Goal: Task Accomplishment & Management: Use online tool/utility

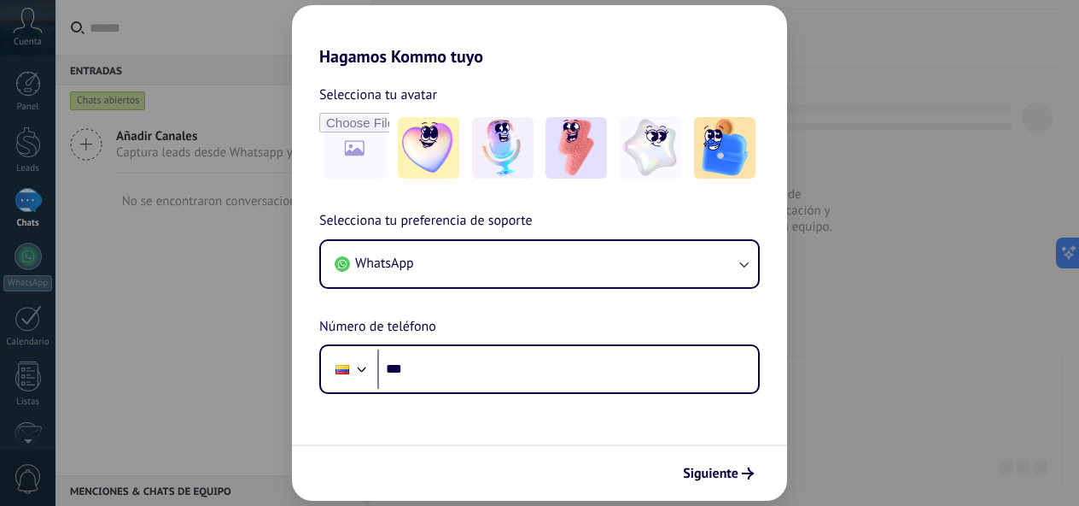
click at [857, 330] on div "Hagamos Kommo tuyo Selecciona tu avatar Selecciona tu preferencia de soporte Wh…" at bounding box center [539, 253] width 1079 height 506
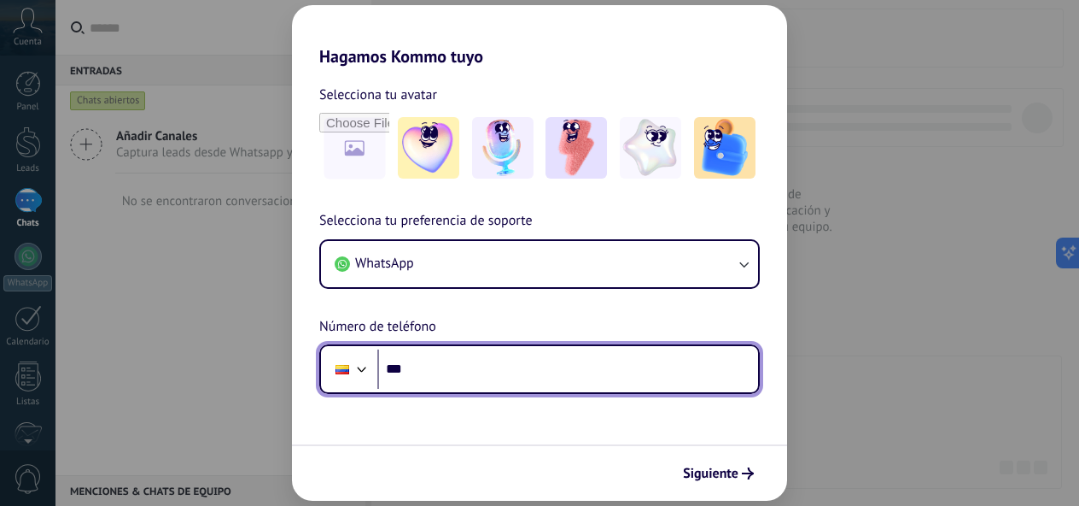
click at [518, 381] on input "***" at bounding box center [567, 368] width 381 height 39
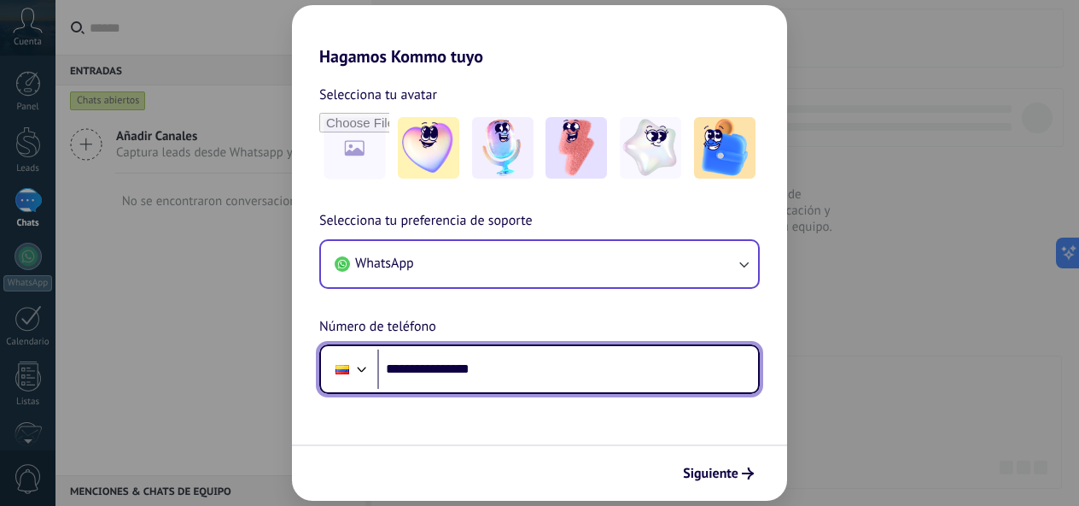
type input "**********"
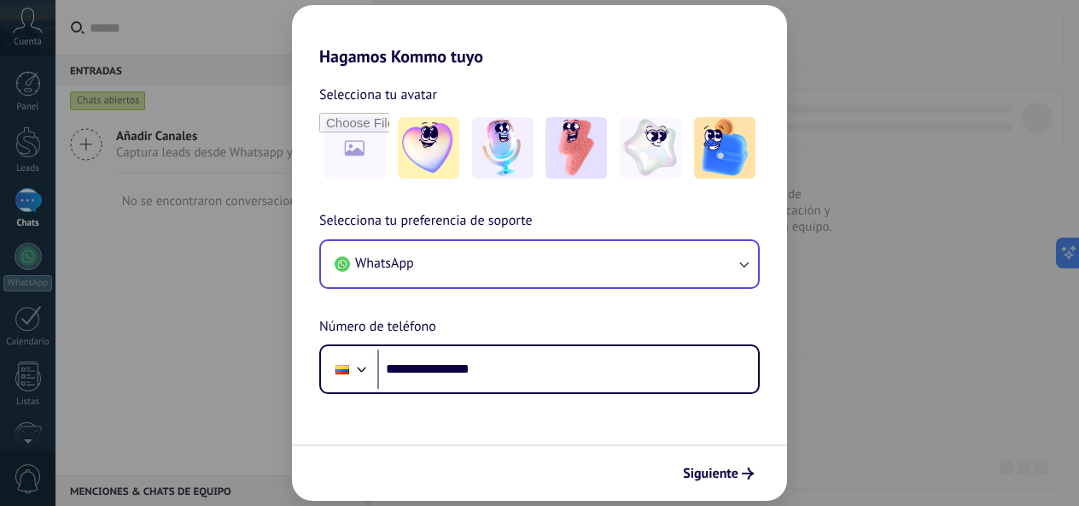
click at [589, 275] on button "WhatsApp" at bounding box center [539, 264] width 437 height 46
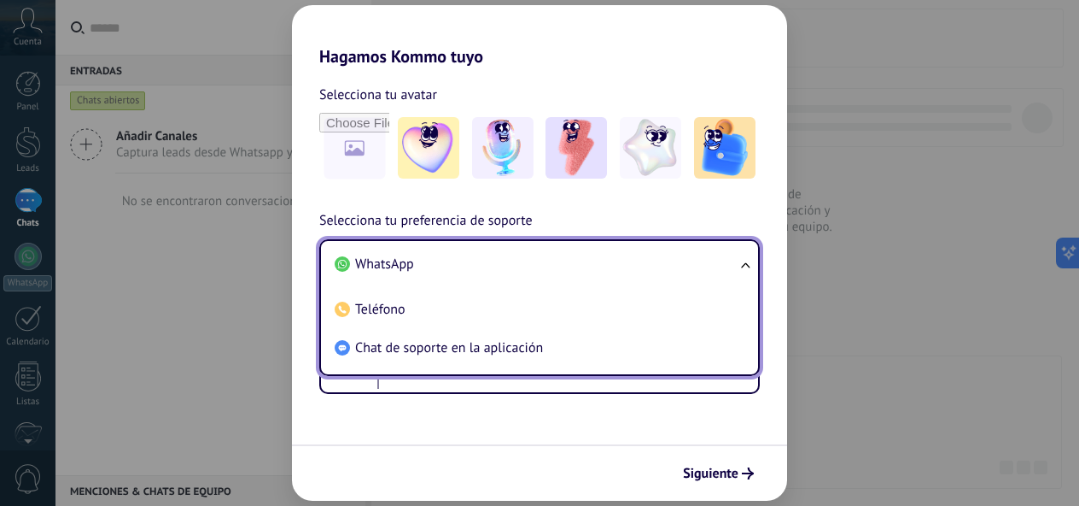
click at [532, 265] on li "WhatsApp" at bounding box center [536, 264] width 417 height 38
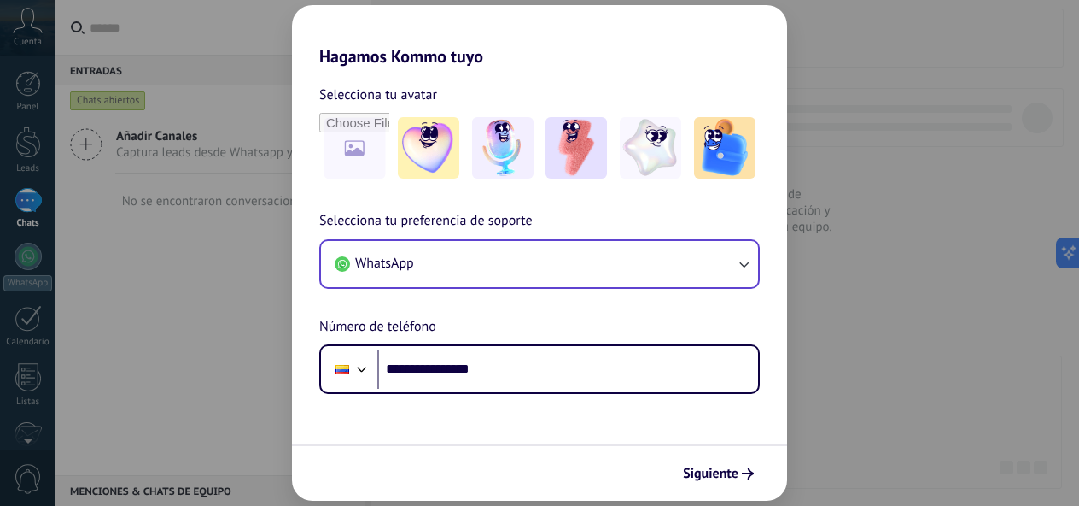
click at [880, 395] on div "**********" at bounding box center [539, 253] width 1079 height 506
click at [241, 55] on div "**********" at bounding box center [539, 253] width 1079 height 506
click at [136, 66] on div "**********" at bounding box center [539, 253] width 1079 height 506
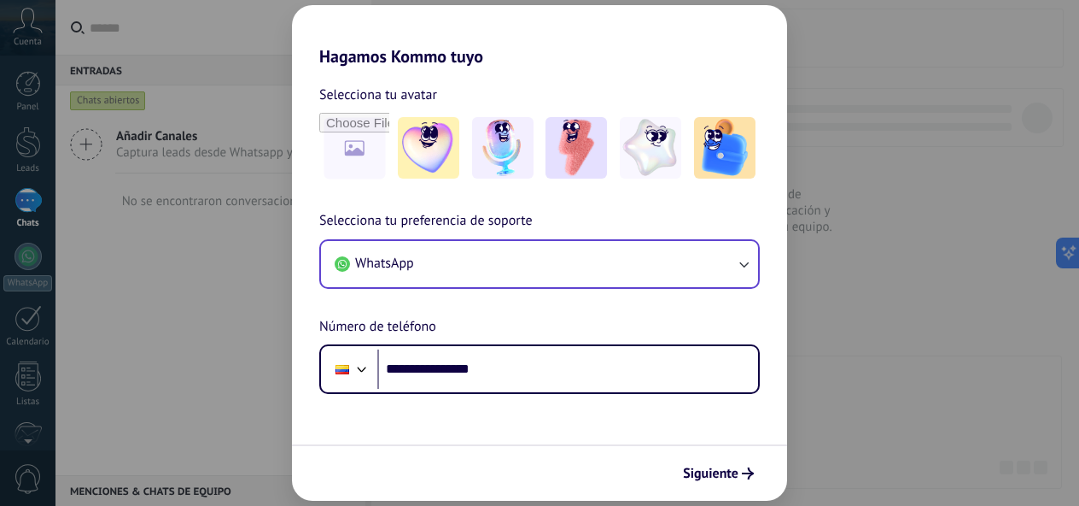
click at [136, 66] on div "**********" at bounding box center [539, 253] width 1079 height 506
click at [717, 473] on span "Siguiente" at bounding box center [711, 473] width 56 height 12
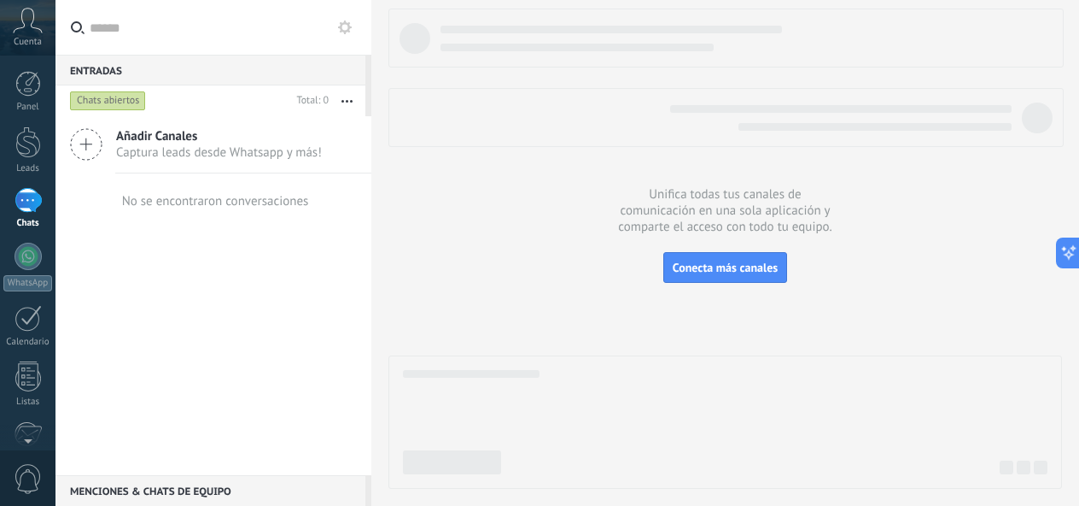
click at [179, 143] on span "Añadir Canales" at bounding box center [219, 136] width 206 height 16
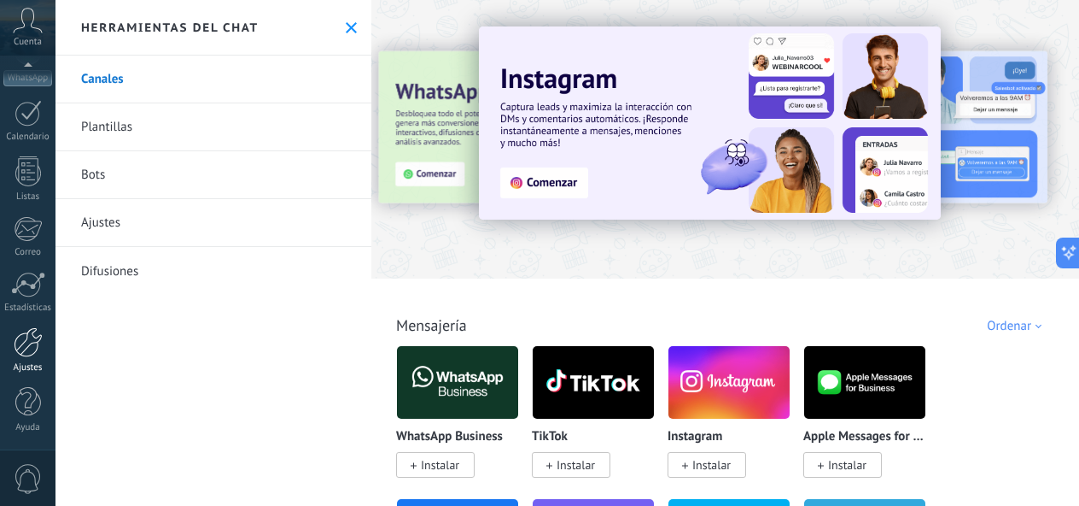
scroll to position [205, 0]
click at [27, 345] on div at bounding box center [28, 342] width 29 height 30
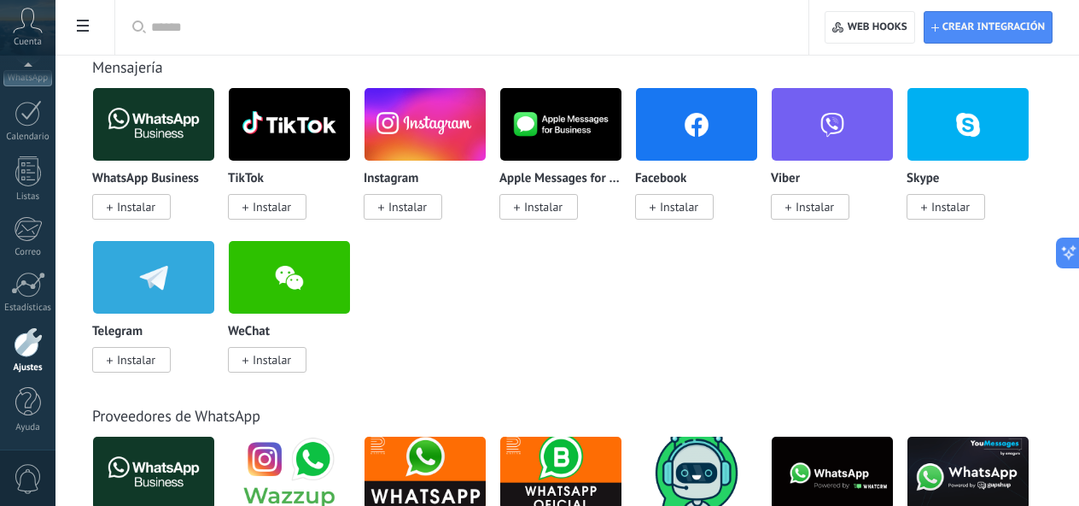
scroll to position [354, 0]
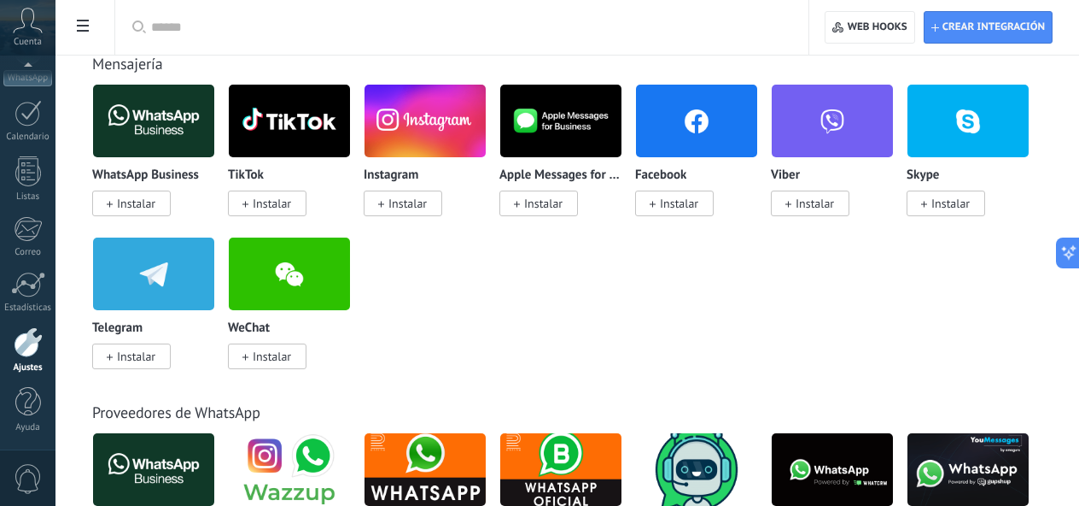
click at [128, 203] on span "Instalar" at bounding box center [136, 203] width 38 height 15
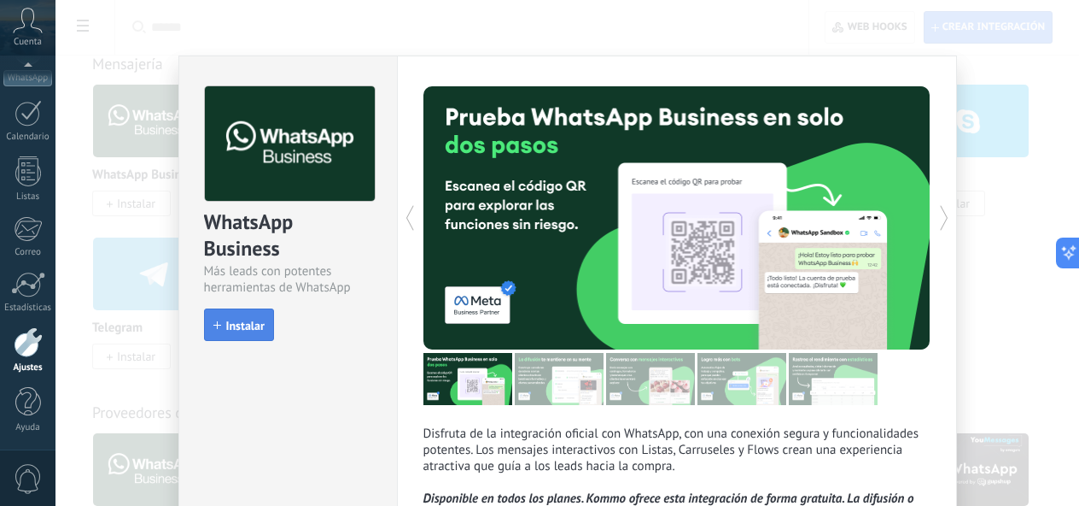
click at [238, 328] on span "Instalar" at bounding box center [245, 325] width 38 height 12
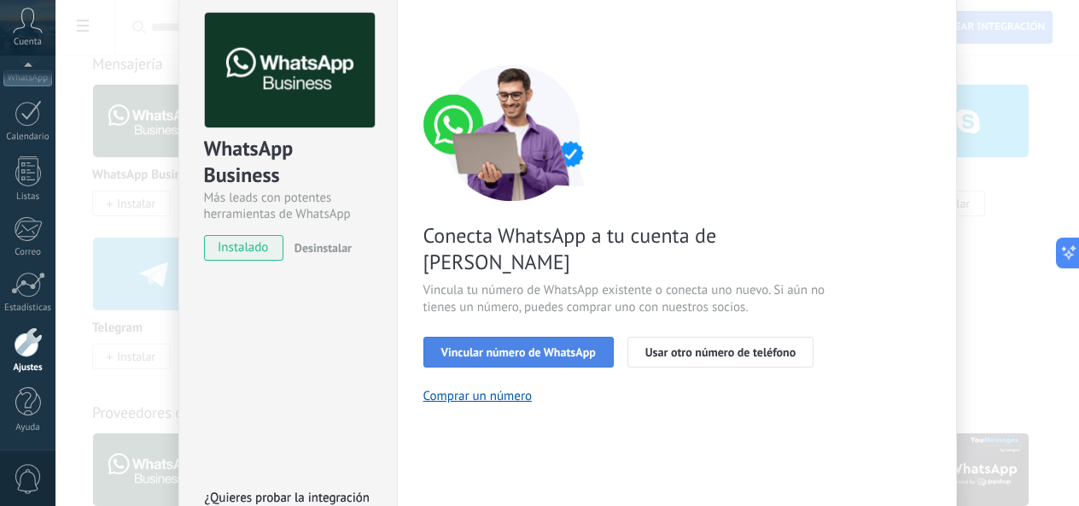
scroll to position [79, 0]
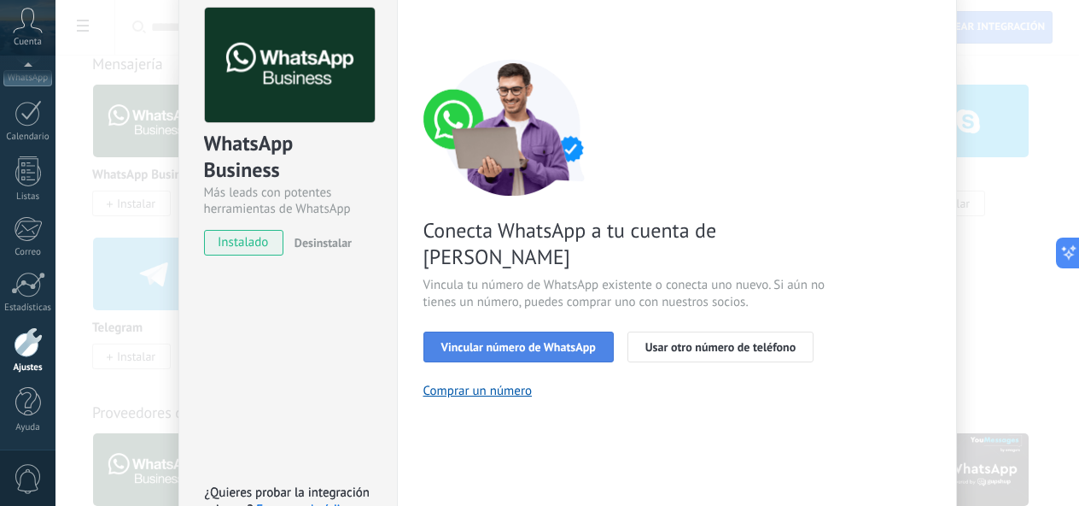
click at [539, 341] on span "Vincular número de WhatsApp" at bounding box center [519, 347] width 155 height 12
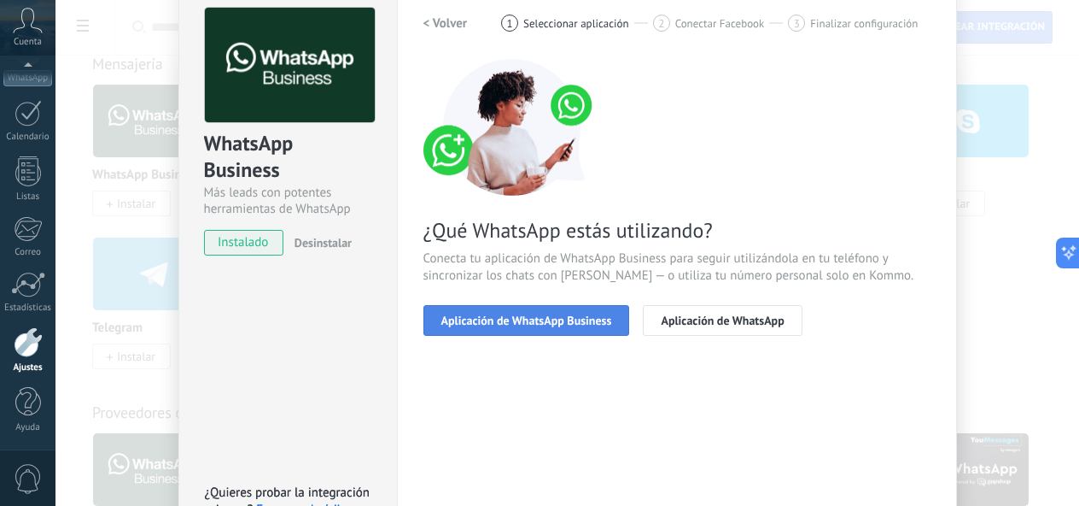
click at [516, 315] on span "Aplicación de WhatsApp Business" at bounding box center [527, 320] width 171 height 12
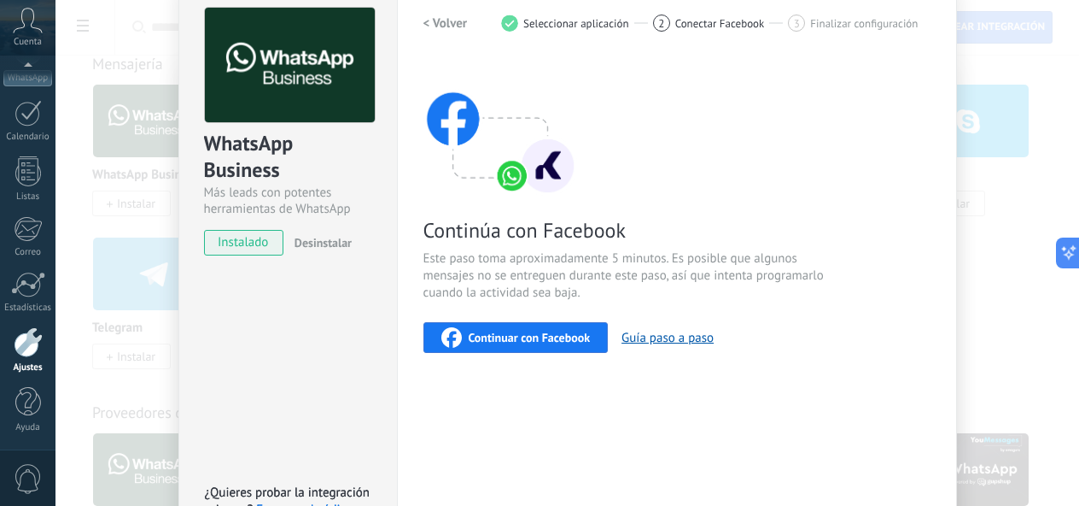
click at [541, 331] on span "Continuar con Facebook" at bounding box center [530, 337] width 122 height 12
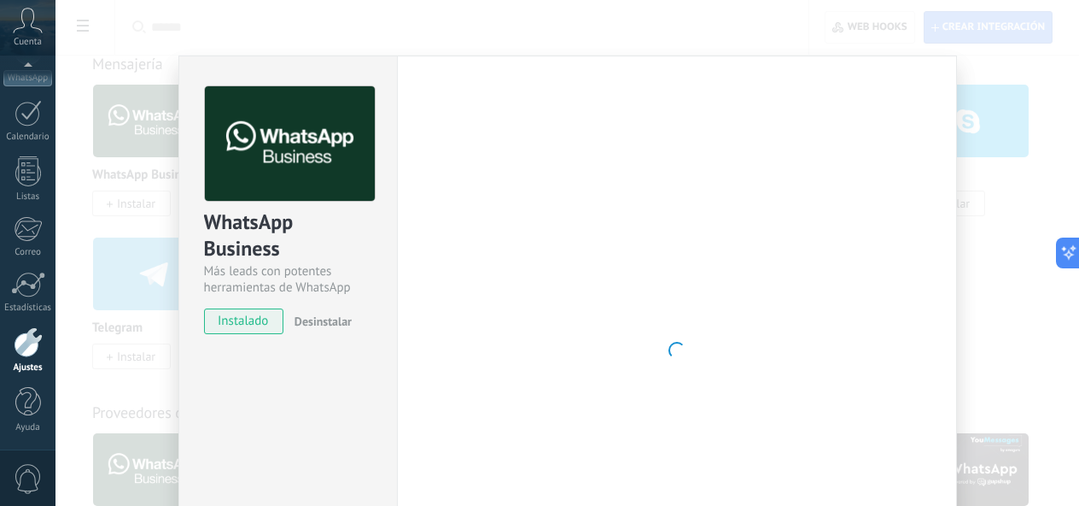
scroll to position [0, 0]
click at [428, 140] on div at bounding box center [677, 350] width 507 height 528
click at [429, 140] on div at bounding box center [677, 350] width 507 height 528
click at [149, 85] on div "WhatsApp Business Más leads con potentes herramientas de WhatsApp instalado Des…" at bounding box center [568, 253] width 1024 height 506
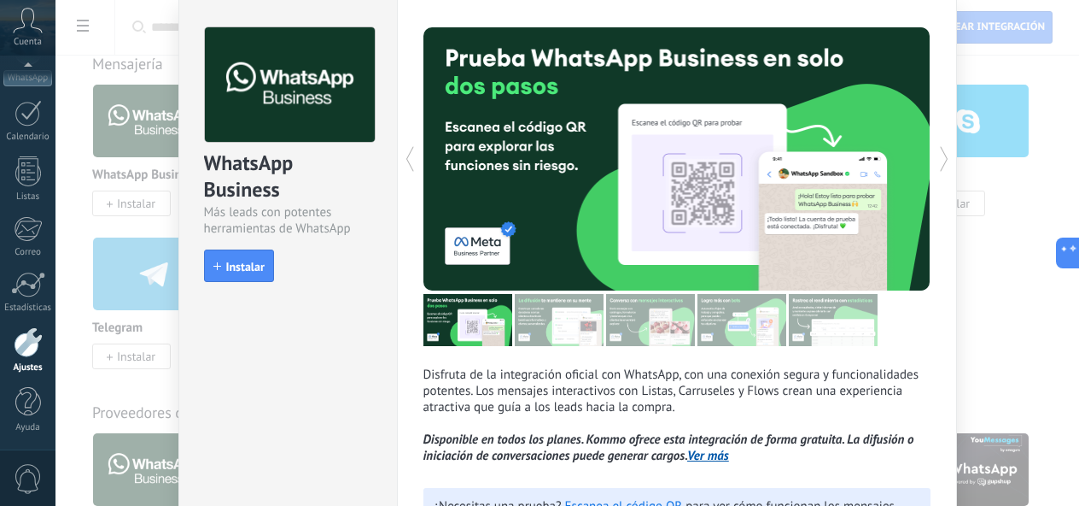
scroll to position [55, 0]
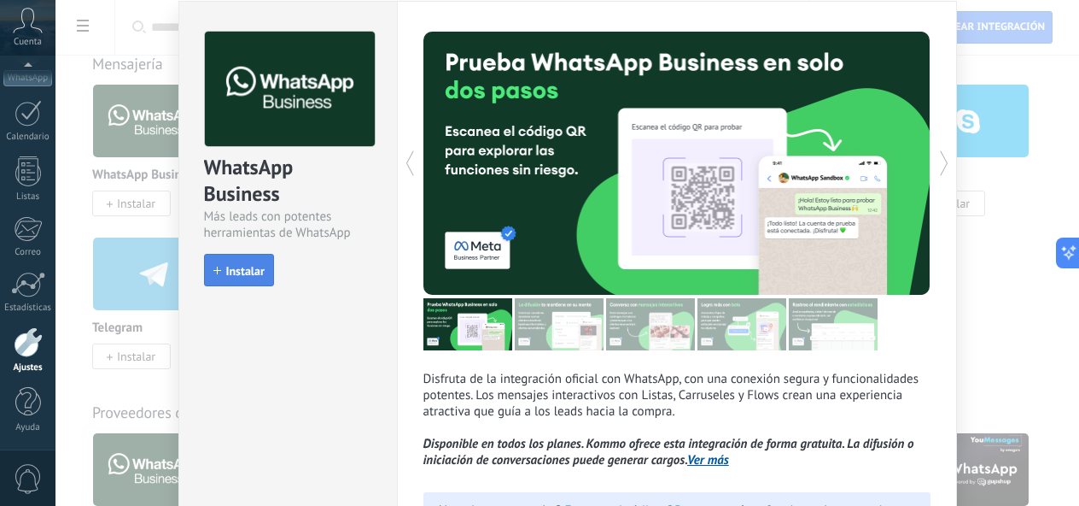
click at [267, 278] on button "Instalar" at bounding box center [239, 270] width 70 height 32
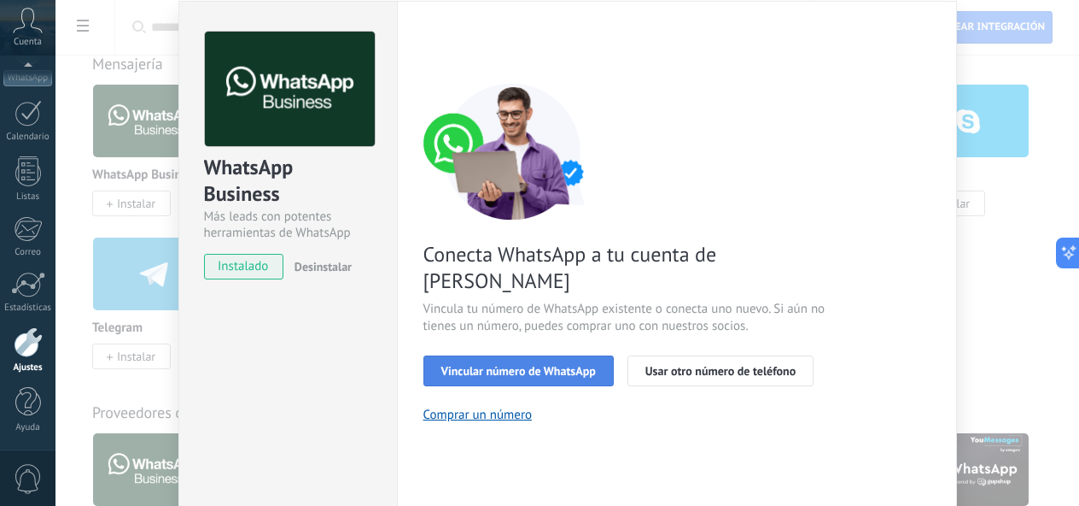
click at [506, 365] on span "Vincular número de WhatsApp" at bounding box center [519, 371] width 155 height 12
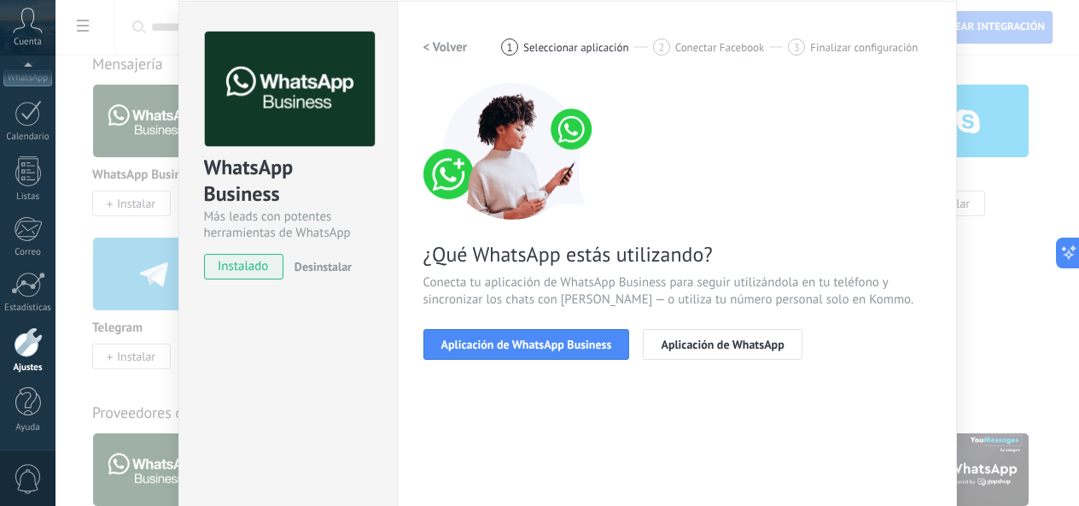
click at [506, 347] on span "Aplicación de WhatsApp Business" at bounding box center [527, 344] width 171 height 12
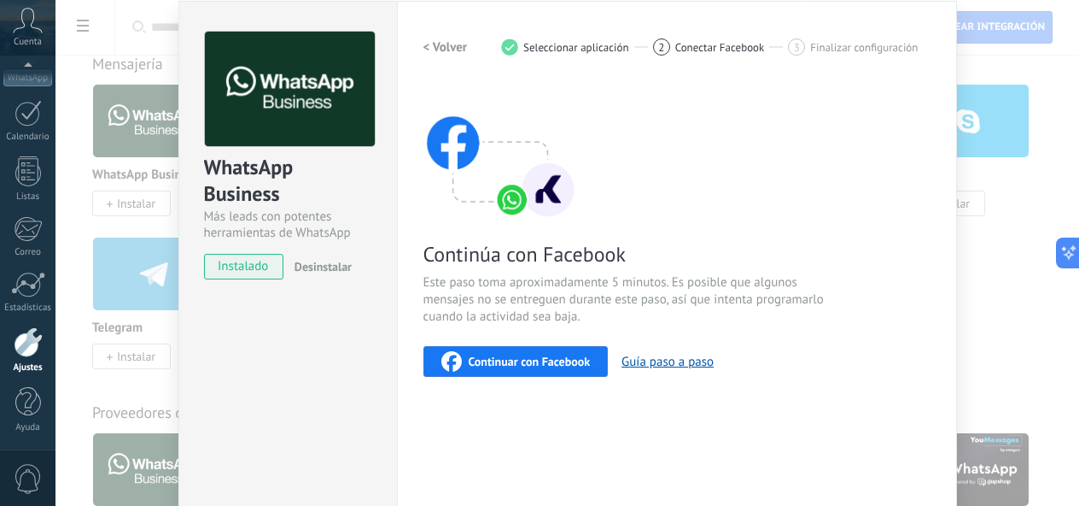
click at [507, 366] on span "Continuar con Facebook" at bounding box center [530, 361] width 122 height 12
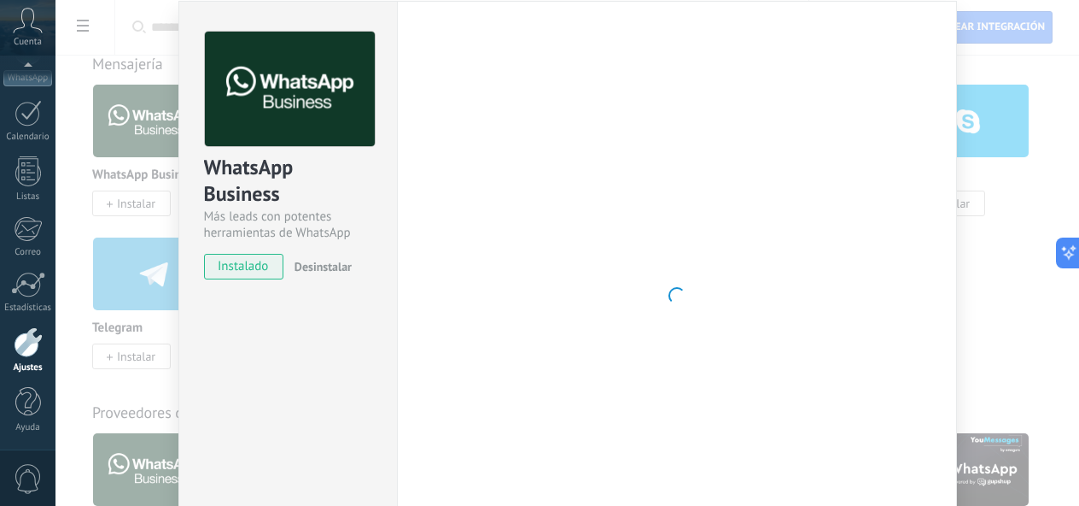
click at [623, 208] on div at bounding box center [677, 296] width 507 height 528
click at [243, 264] on span "instalado" at bounding box center [244, 267] width 78 height 26
click at [674, 248] on div at bounding box center [677, 296] width 507 height 528
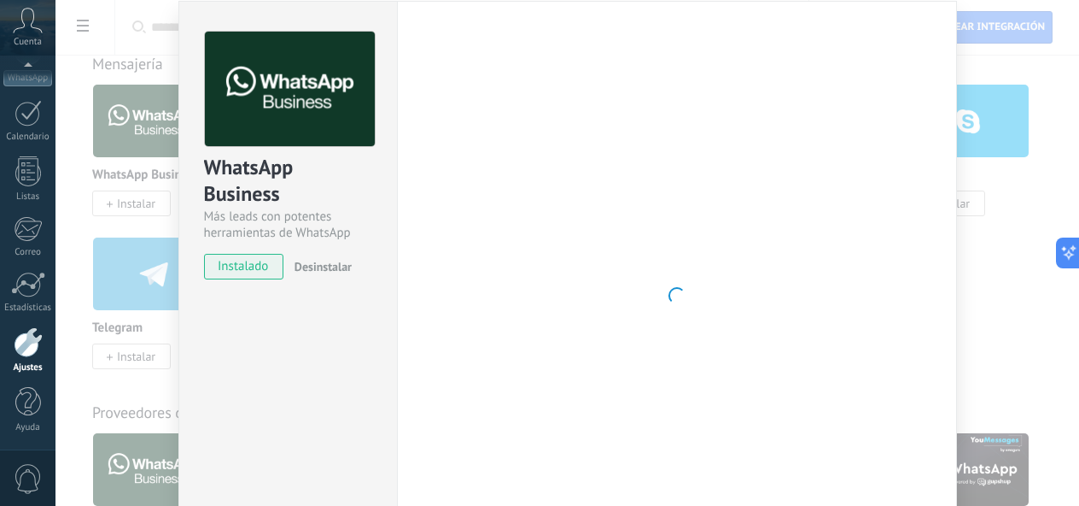
click at [674, 248] on div at bounding box center [677, 296] width 507 height 528
click at [311, 272] on span "Desinstalar" at bounding box center [323, 266] width 57 height 15
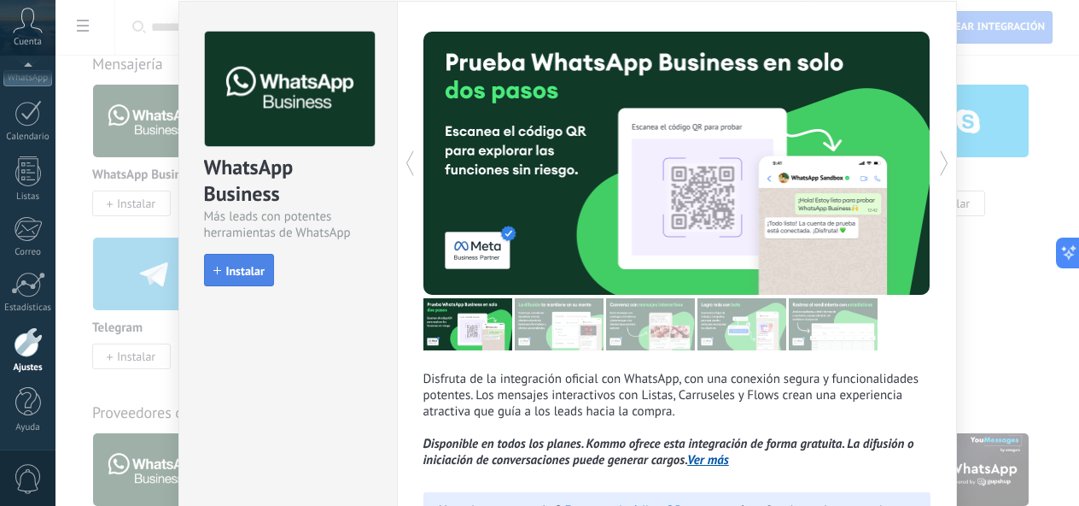
click at [233, 269] on span "Instalar" at bounding box center [245, 271] width 38 height 12
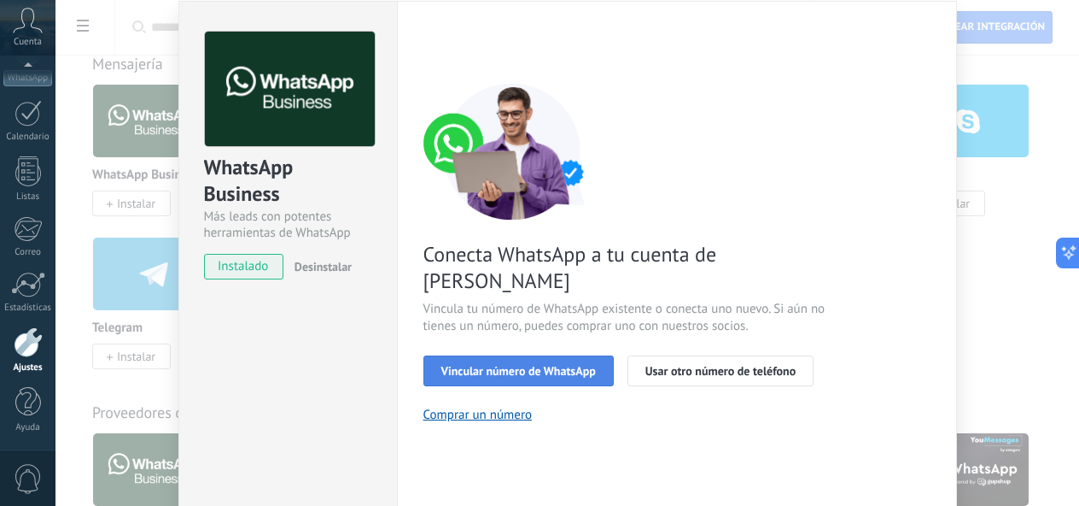
click at [539, 365] on span "Vincular número de WhatsApp" at bounding box center [519, 371] width 155 height 12
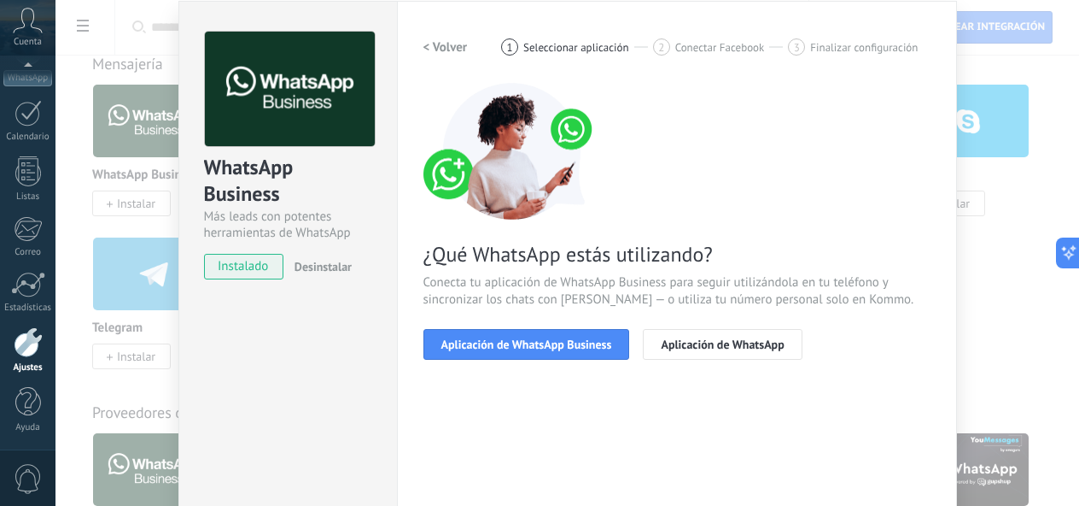
click at [539, 339] on span "Aplicación de WhatsApp Business" at bounding box center [527, 344] width 171 height 12
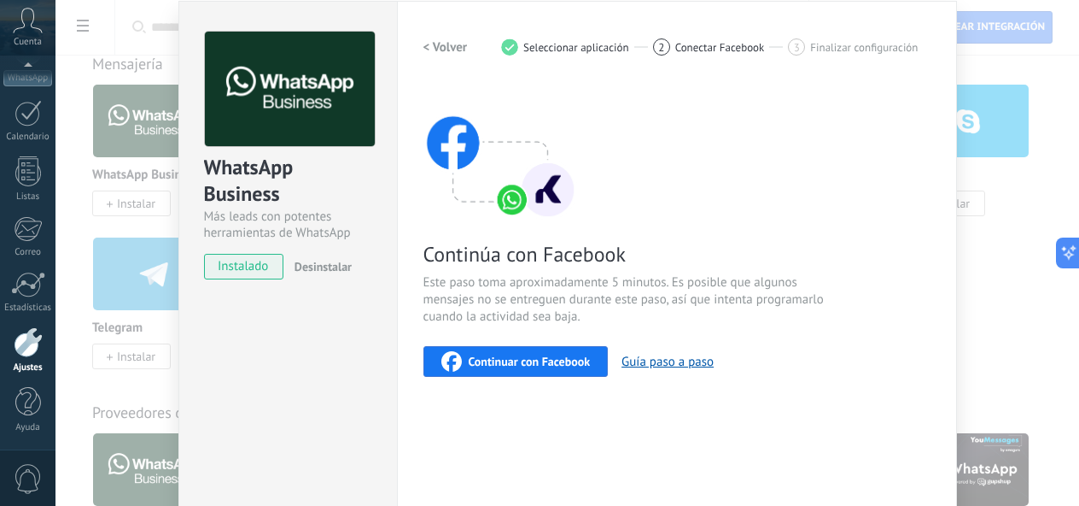
click at [537, 367] on span "Continuar con Facebook" at bounding box center [530, 361] width 122 height 12
click at [475, 366] on span "Continuar con Facebook" at bounding box center [530, 361] width 122 height 12
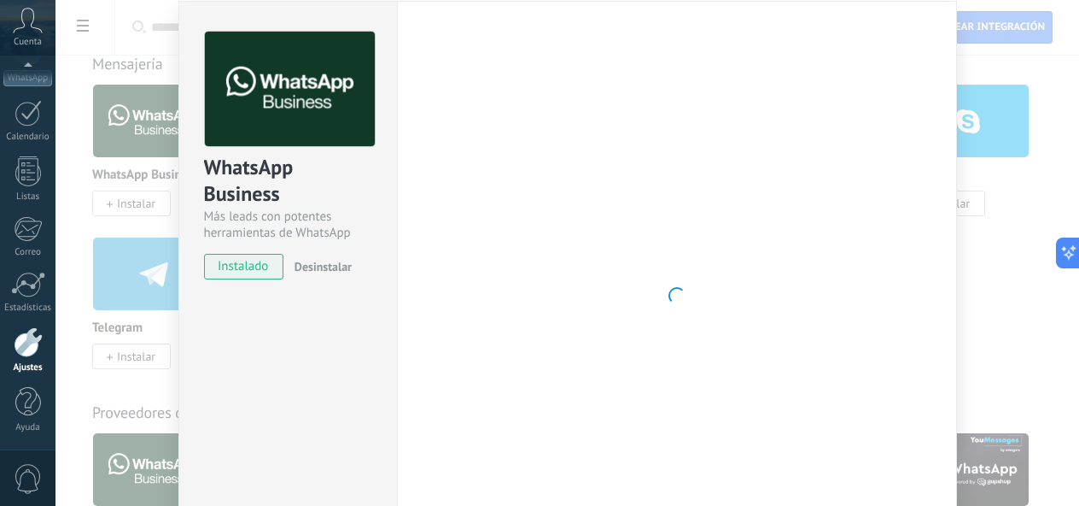
click at [309, 268] on span "Desinstalar" at bounding box center [323, 266] width 57 height 15
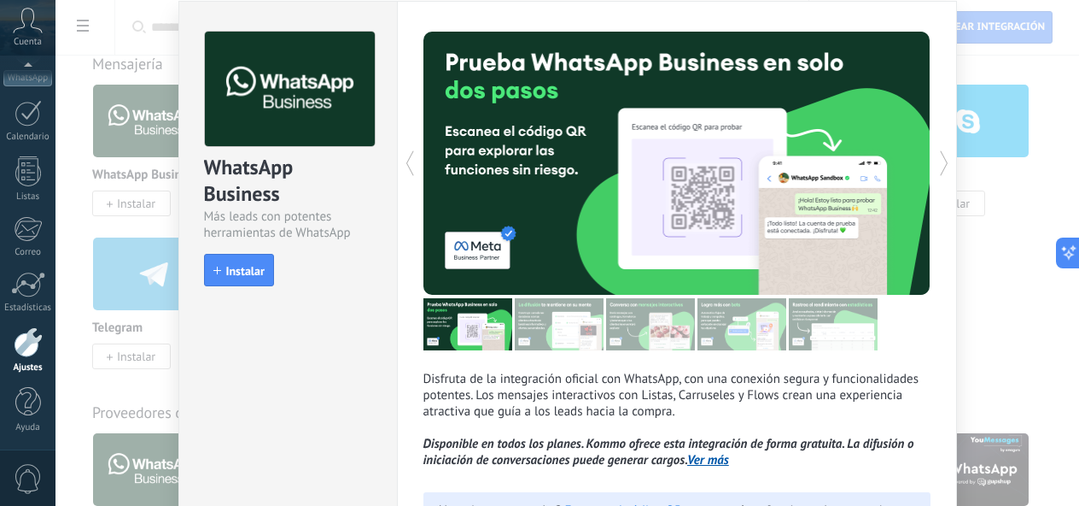
click at [247, 273] on span "Instalar" at bounding box center [245, 271] width 38 height 12
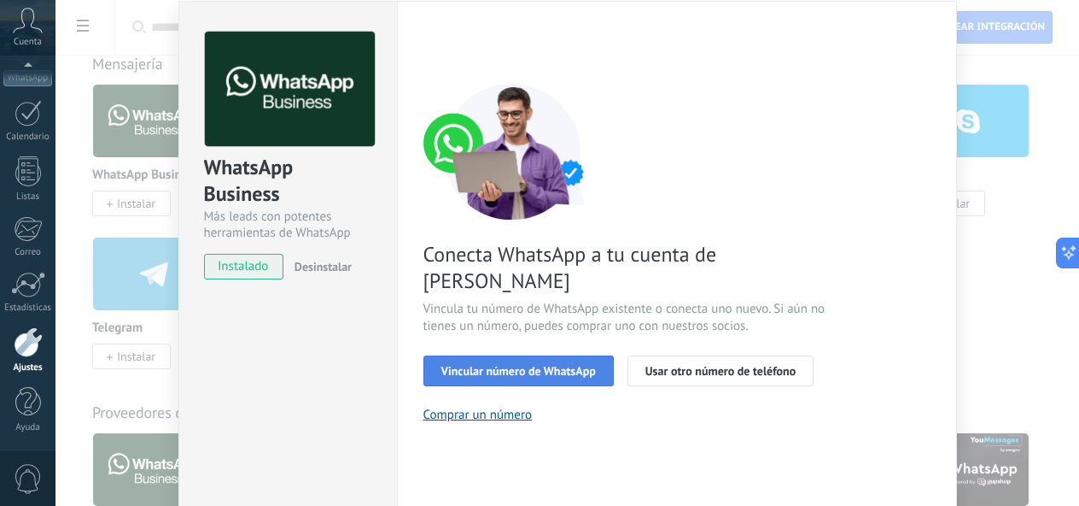
click at [524, 365] on span "Vincular número de WhatsApp" at bounding box center [519, 371] width 155 height 12
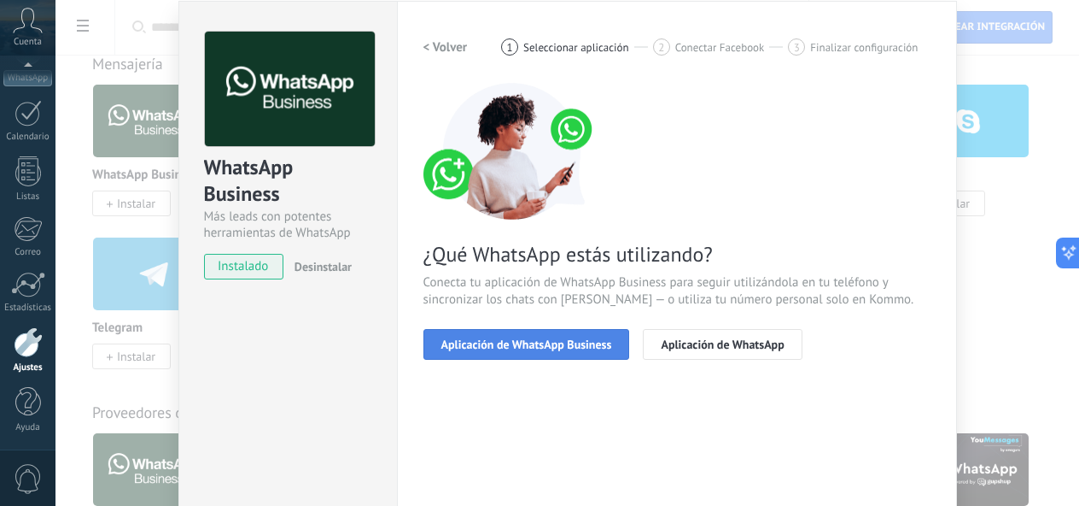
click at [520, 340] on span "Aplicación de WhatsApp Business" at bounding box center [527, 344] width 171 height 12
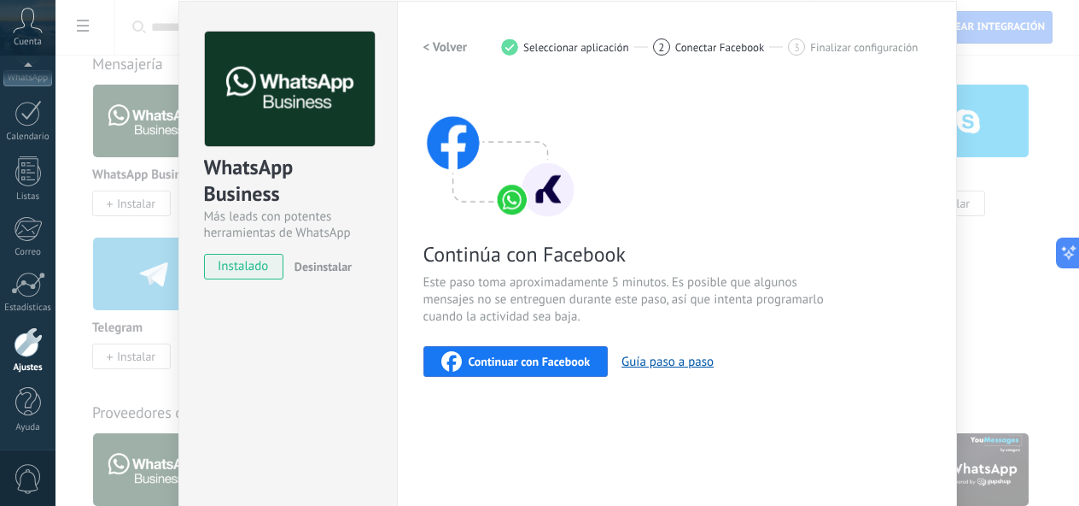
click at [500, 368] on div "Continuar con Facebook" at bounding box center [516, 361] width 149 height 20
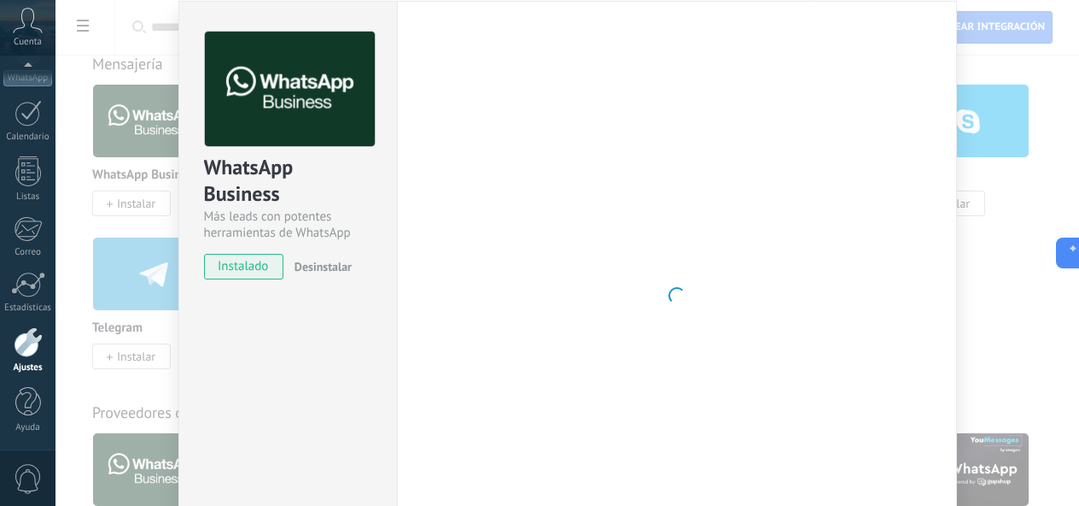
click at [263, 342] on div "WhatsApp Business Más leads con potentes herramientas de WhatsApp instalado Des…" at bounding box center [287, 295] width 219 height 589
click at [318, 277] on button "Desinstalar" at bounding box center [320, 267] width 64 height 26
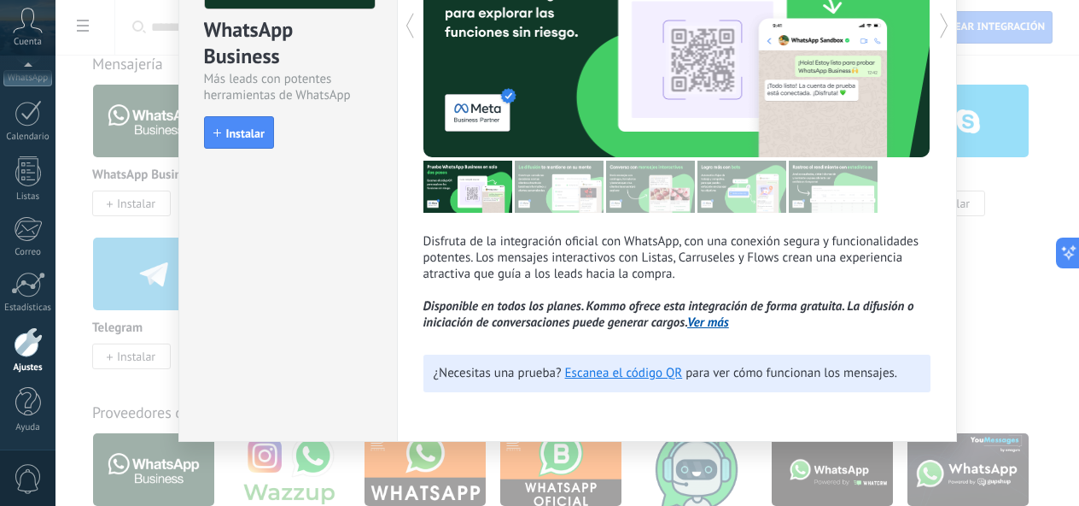
scroll to position [194, 0]
click at [1028, 345] on div "WhatsApp Business Más leads con potentes herramientas de WhatsApp install Insta…" at bounding box center [568, 253] width 1024 height 506
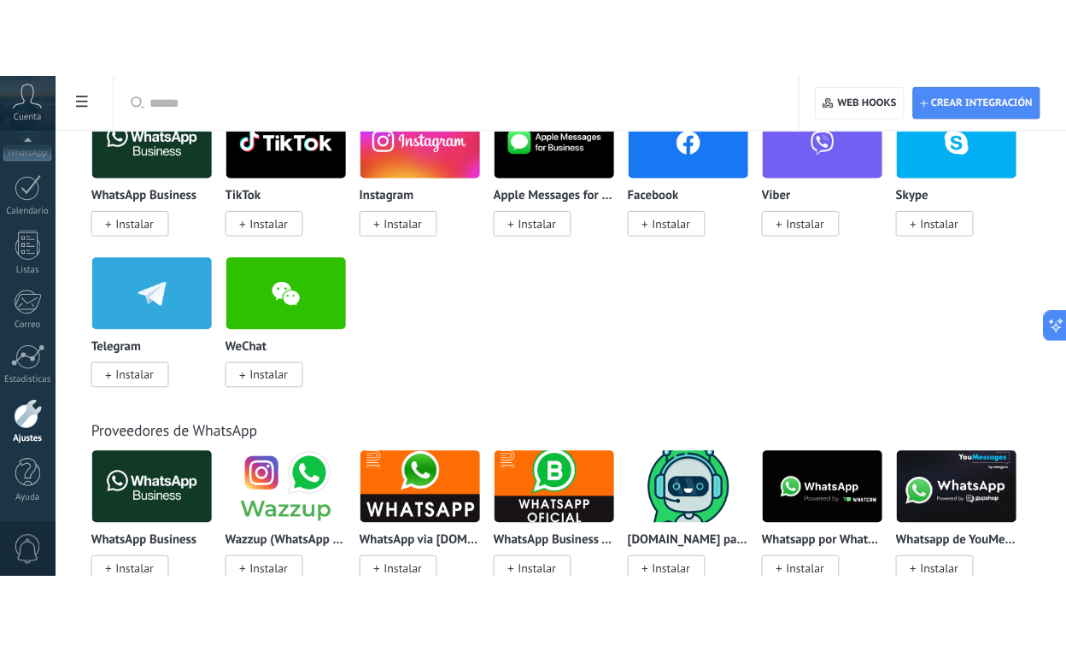
scroll to position [456, 0]
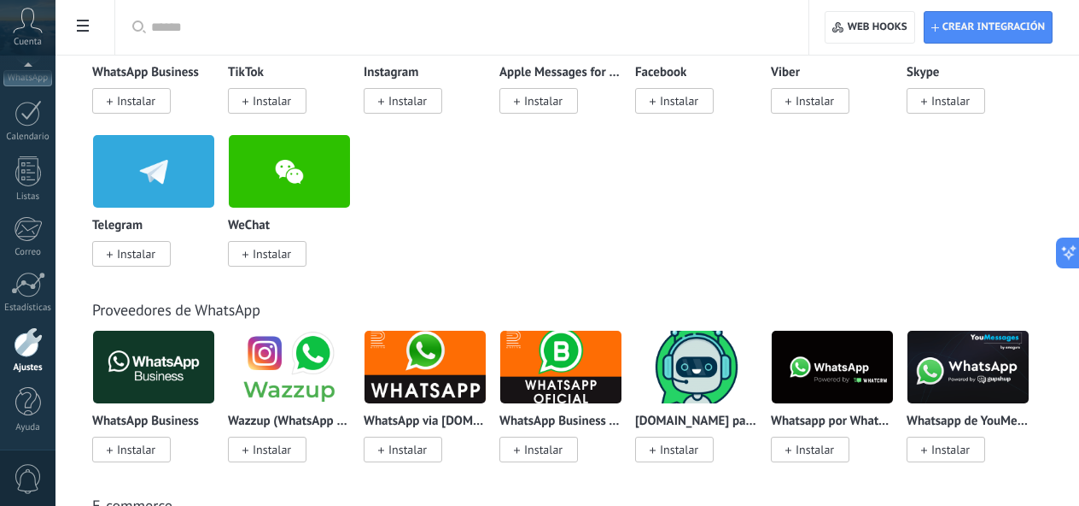
click at [126, 450] on span "Instalar" at bounding box center [136, 449] width 38 height 15
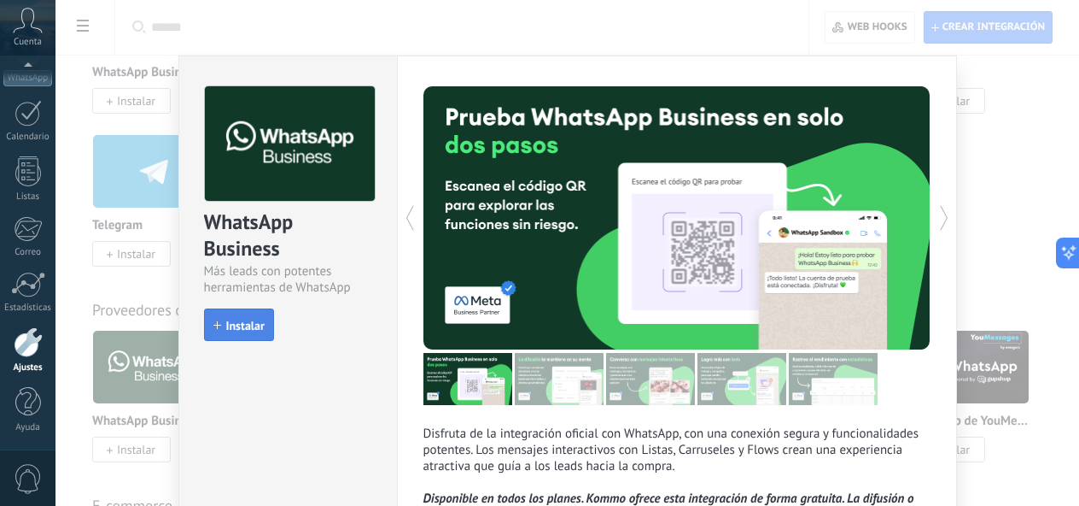
click at [246, 330] on span "Instalar" at bounding box center [245, 325] width 38 height 12
click at [246, 330] on div "install Instalar" at bounding box center [288, 323] width 168 height 31
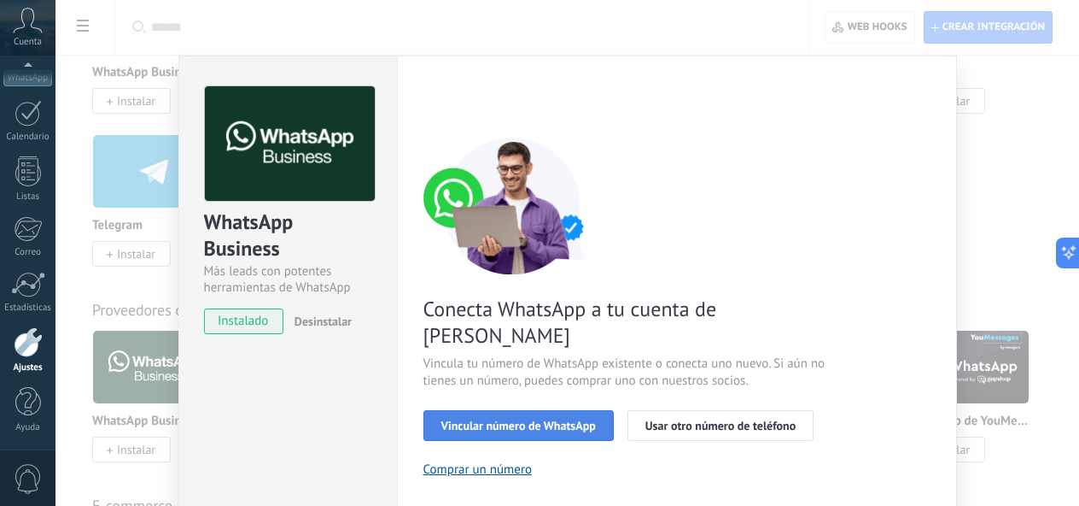
click at [533, 419] on span "Vincular número de WhatsApp" at bounding box center [519, 425] width 155 height 12
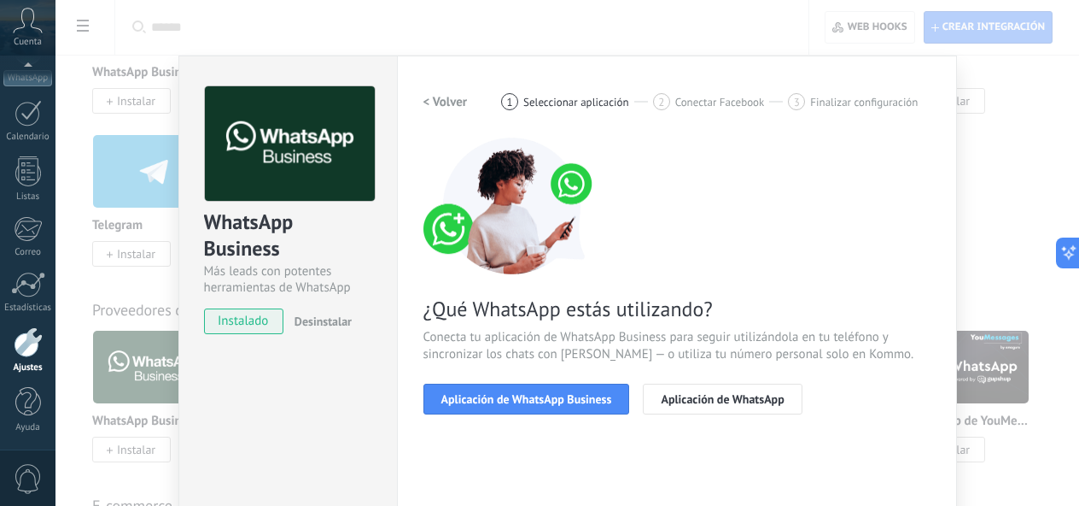
click at [533, 403] on span "Aplicación de WhatsApp Business" at bounding box center [527, 399] width 171 height 12
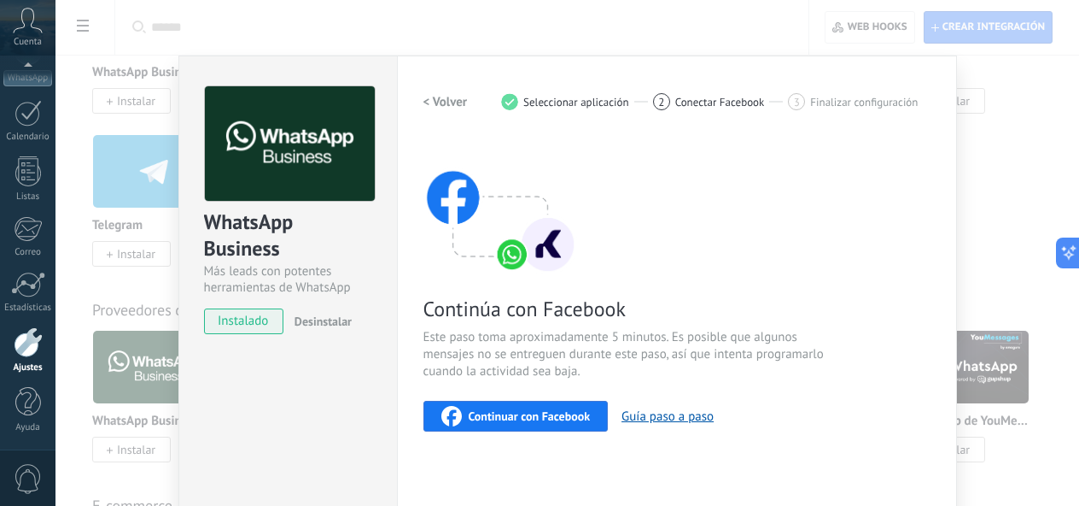
click at [529, 421] on span "Continuar con Facebook" at bounding box center [530, 416] width 122 height 12
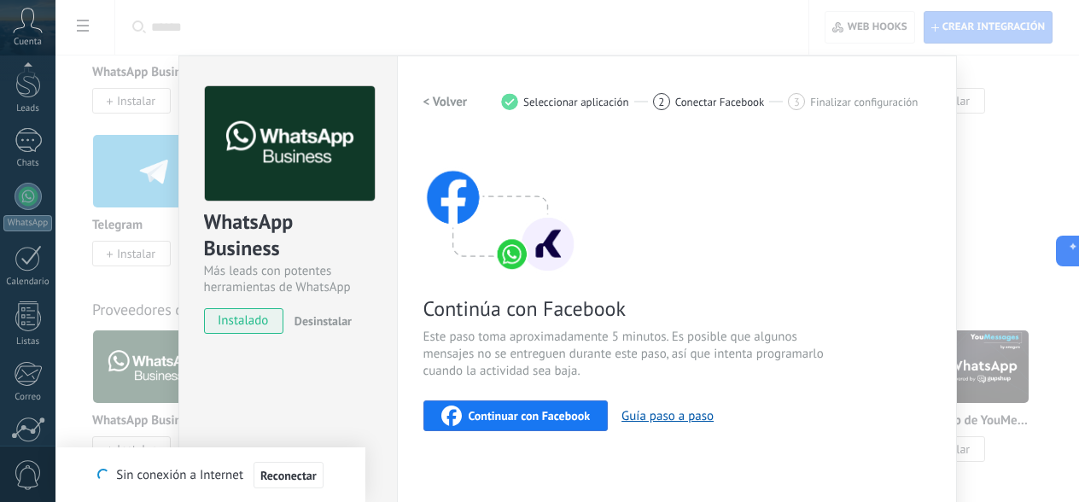
scroll to position [208, 0]
